Goal: Transaction & Acquisition: Purchase product/service

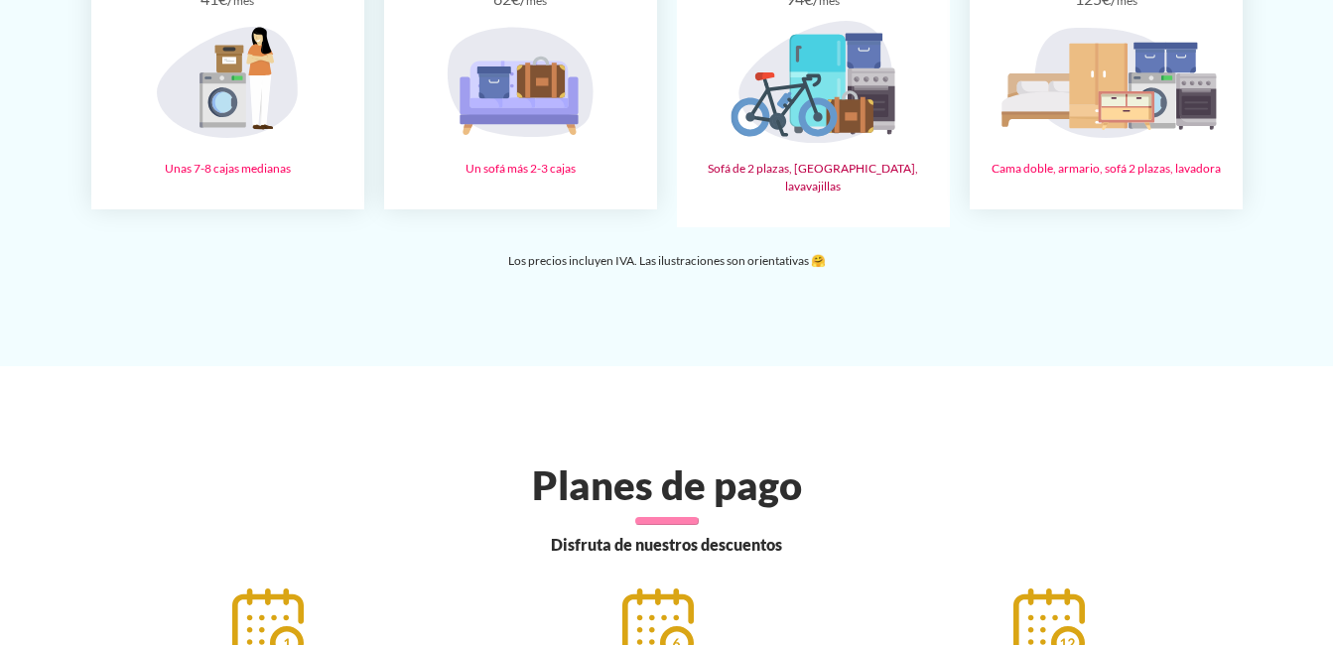
scroll to position [2977, 0]
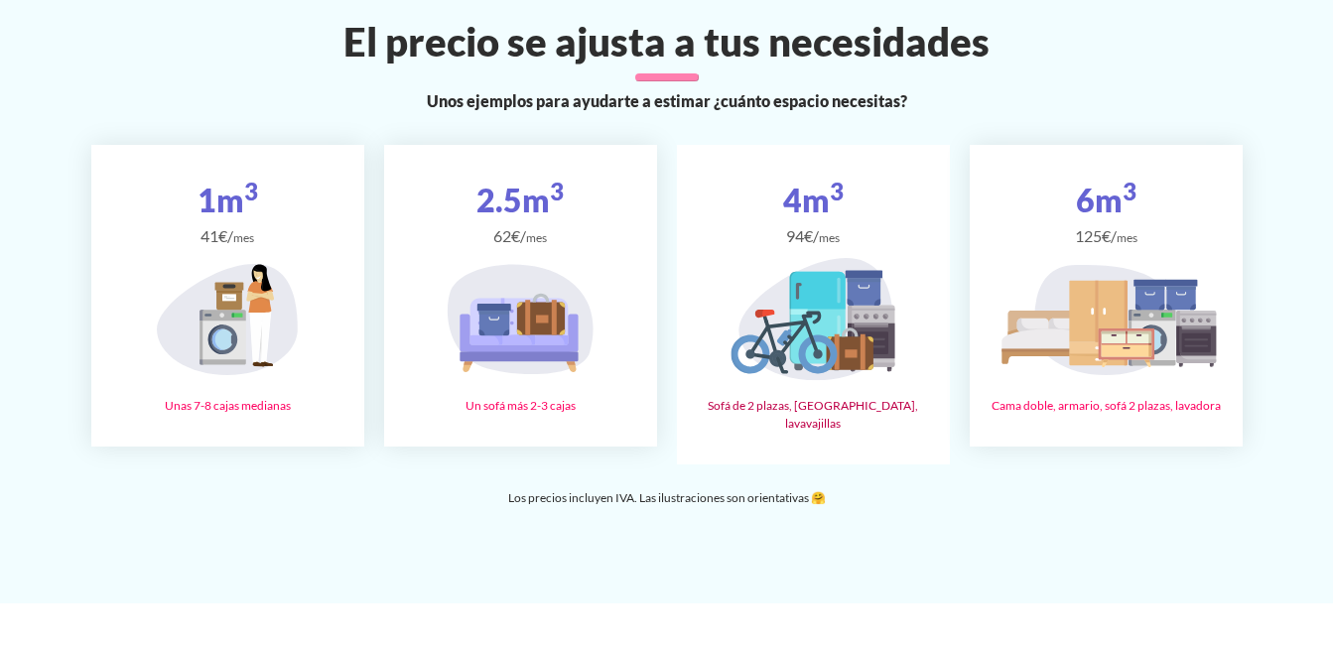
click at [849, 248] on span "94€/ mes" at bounding box center [813, 236] width 241 height 24
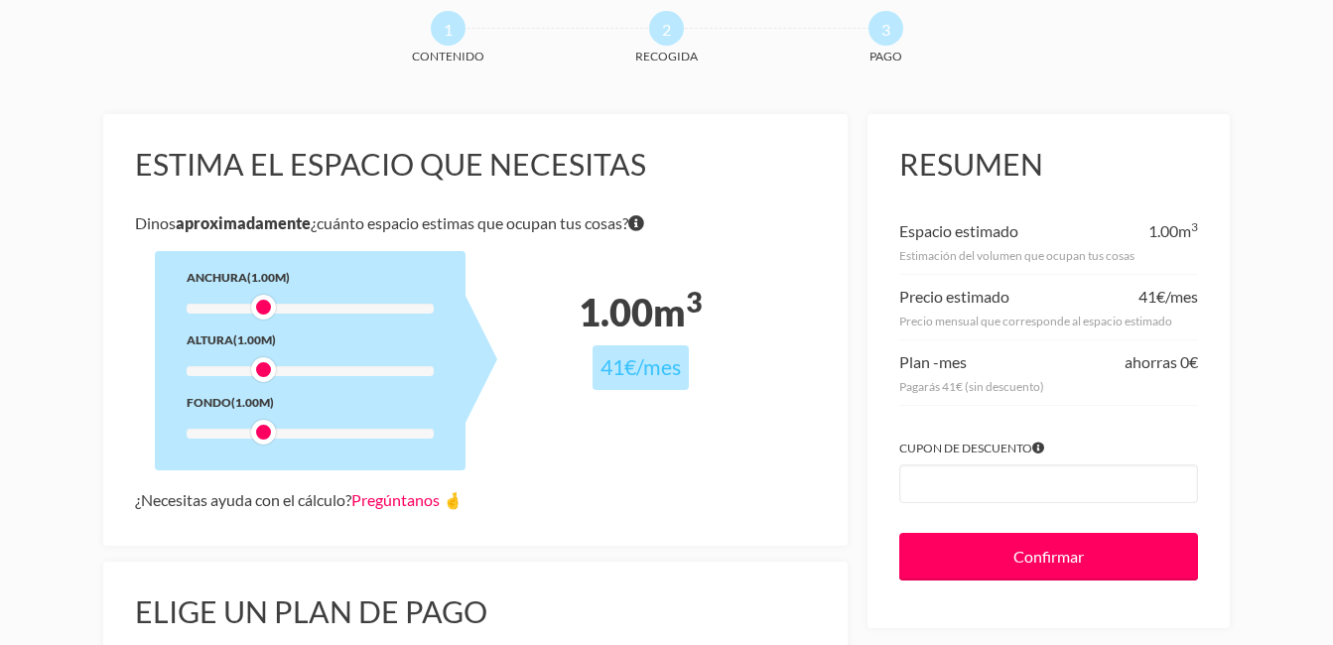
scroll to position [198, 0]
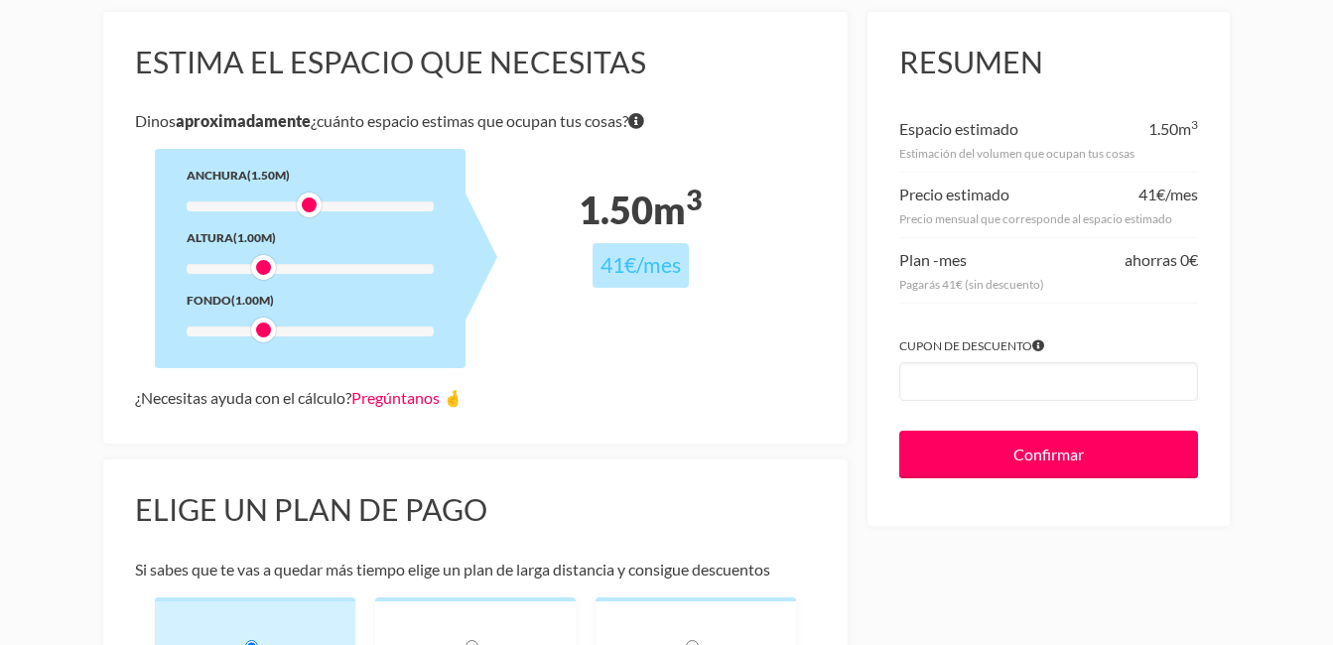
drag, startPoint x: 260, startPoint y: 206, endPoint x: 303, endPoint y: 206, distance: 42.7
click at [303, 206] on div at bounding box center [309, 204] width 25 height 25
drag, startPoint x: 263, startPoint y: 269, endPoint x: 309, endPoint y: 270, distance: 45.7
click at [309, 270] on div at bounding box center [309, 267] width 25 height 25
drag, startPoint x: 262, startPoint y: 334, endPoint x: 300, endPoint y: 332, distance: 37.8
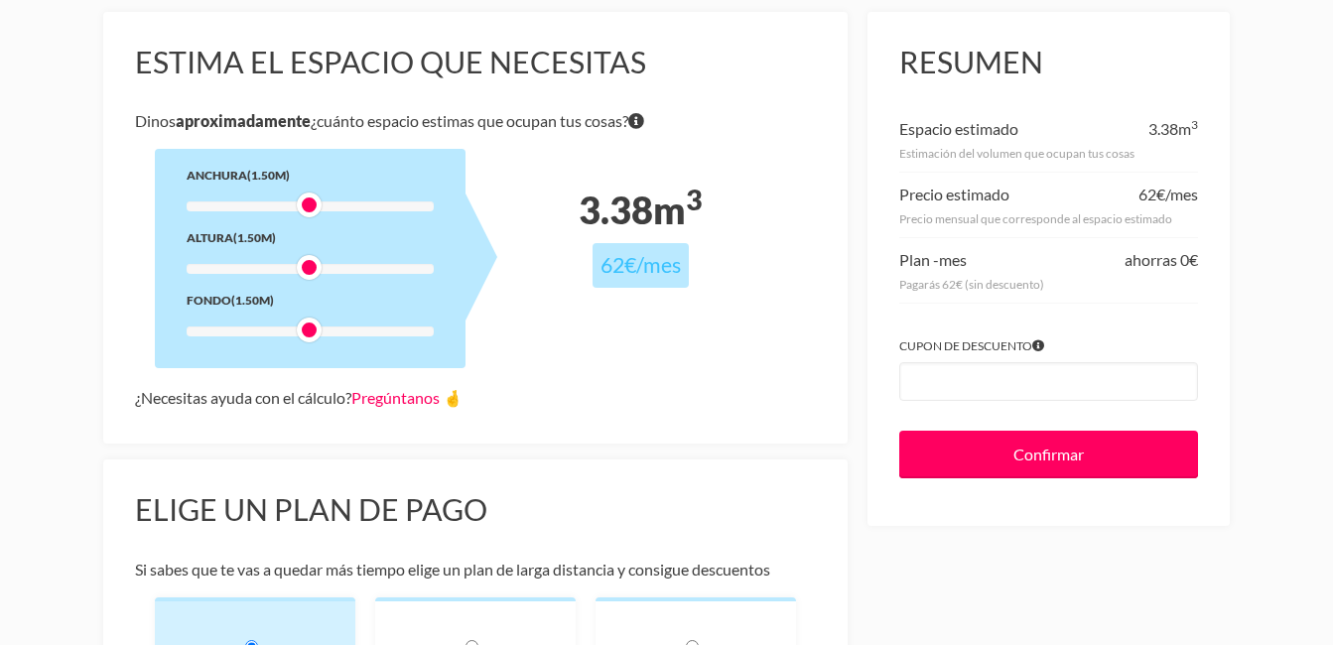
click at [300, 332] on div at bounding box center [309, 330] width 25 height 25
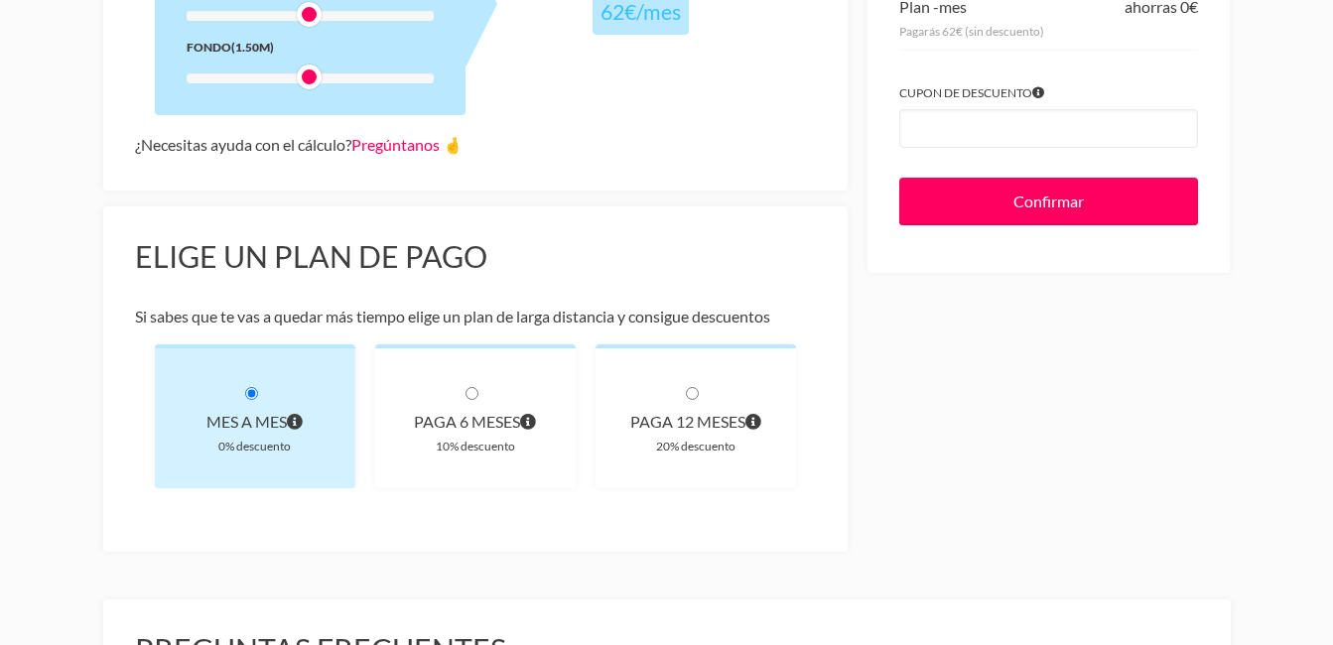
scroll to position [496, 0]
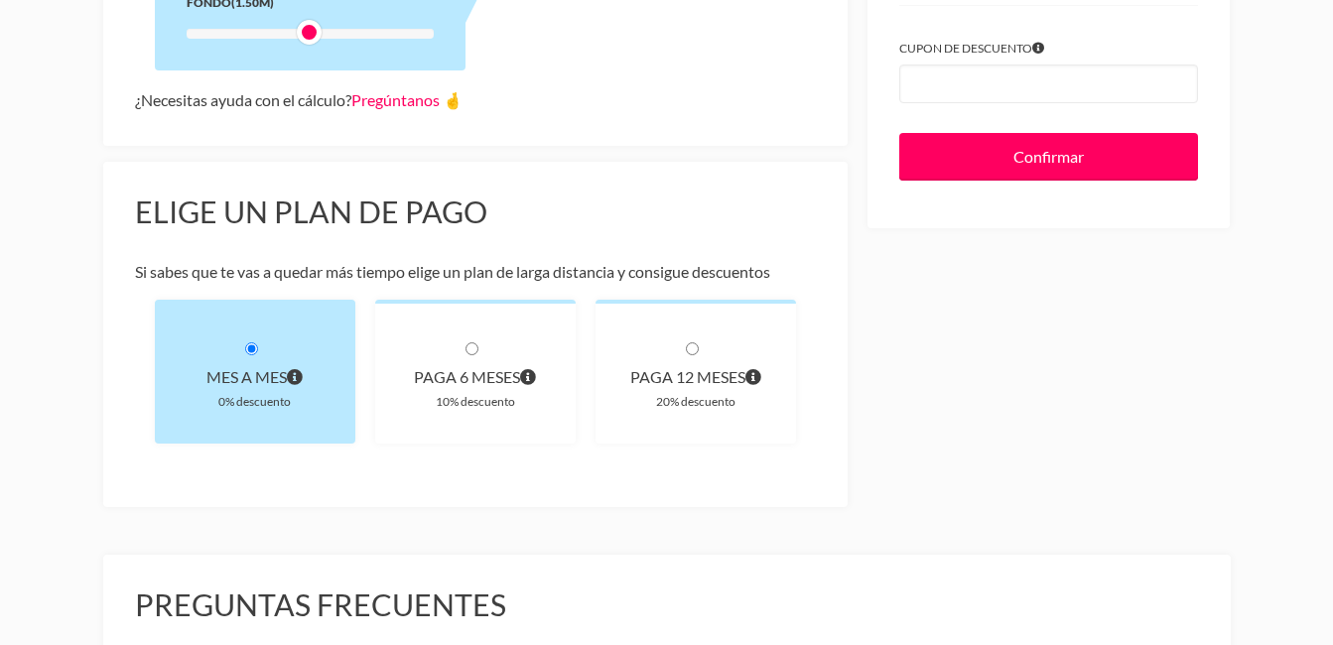
click at [275, 383] on div "Mes a mes" at bounding box center [255, 377] width 137 height 28
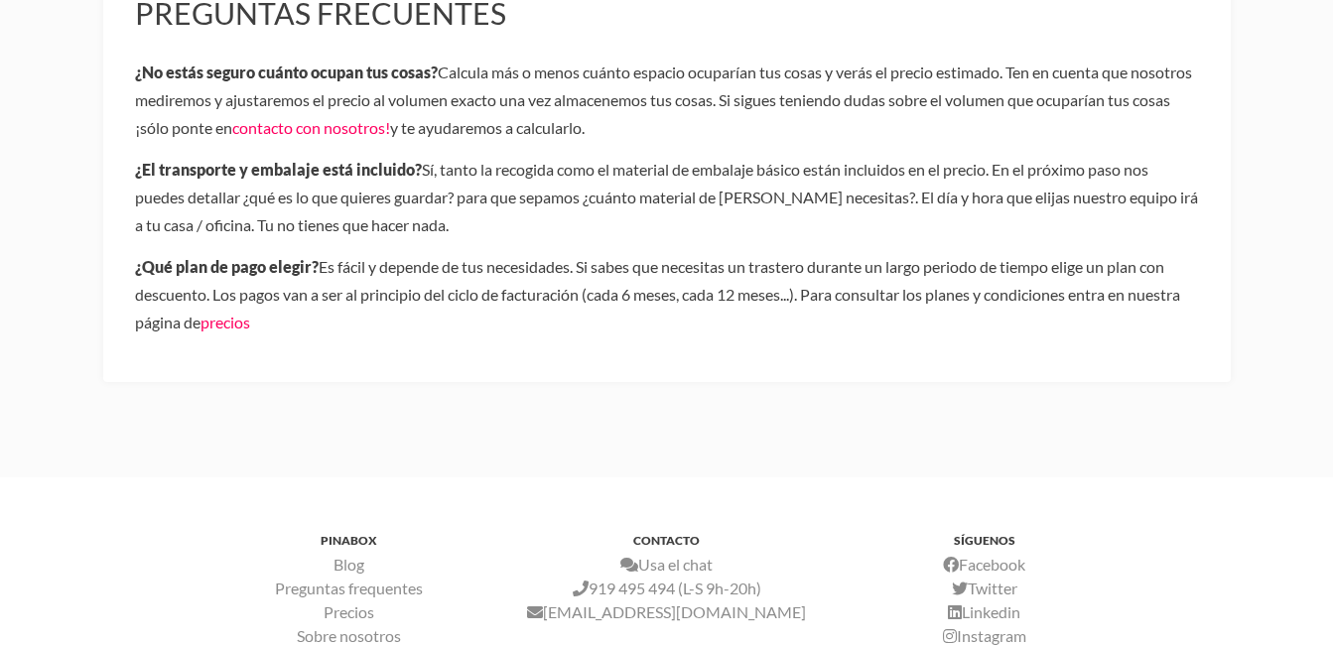
scroll to position [988, 0]
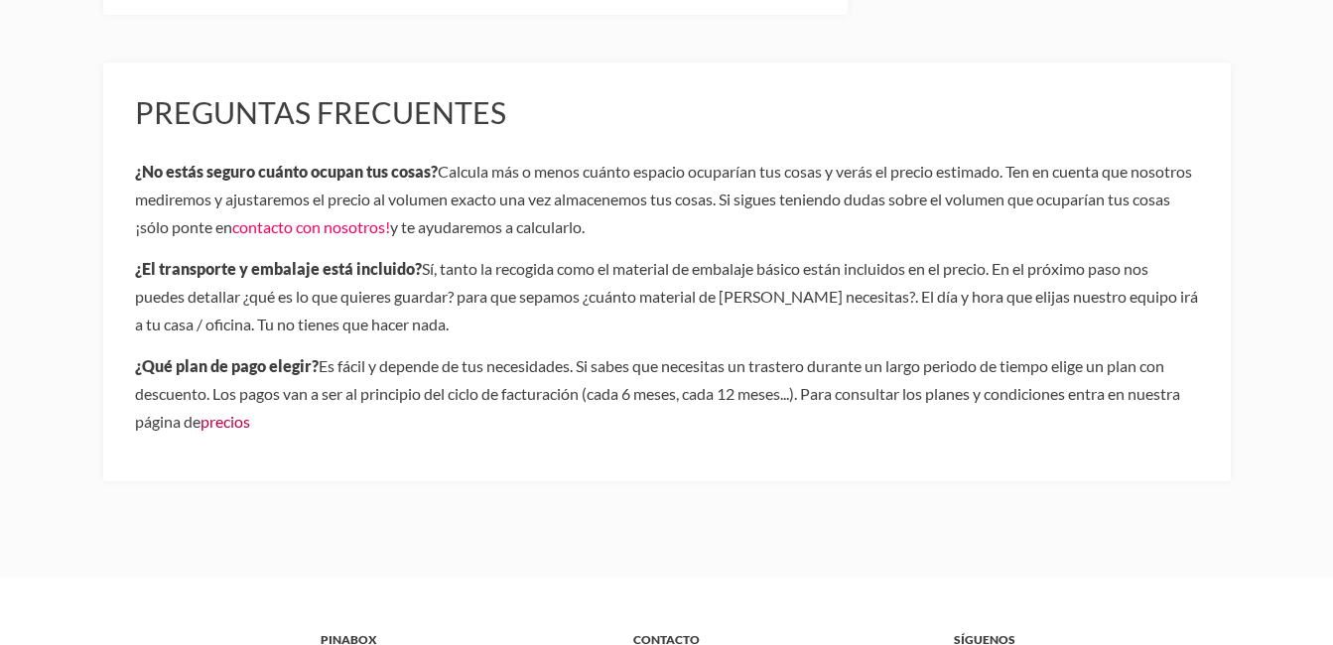
click at [237, 426] on link "precios" at bounding box center [225, 421] width 50 height 19
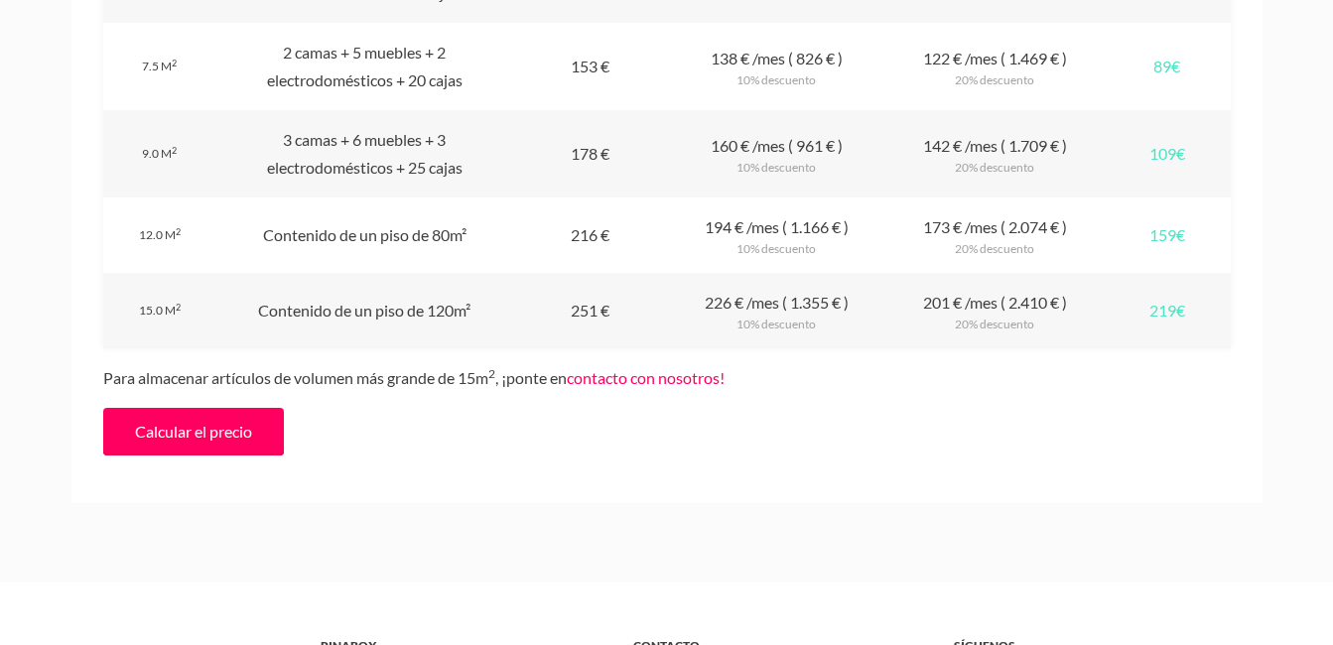
scroll to position [2381, 0]
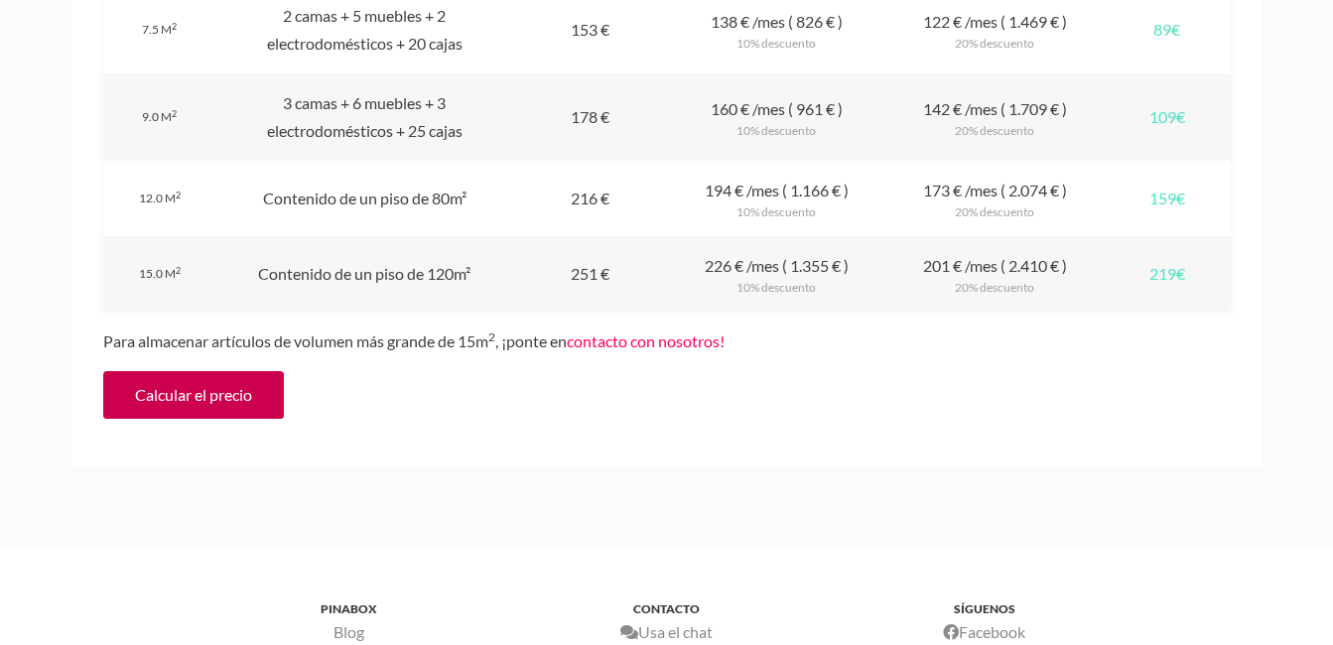
click at [227, 403] on link "Calcular el precio" at bounding box center [193, 395] width 181 height 48
